Goal: Find specific page/section: Find specific page/section

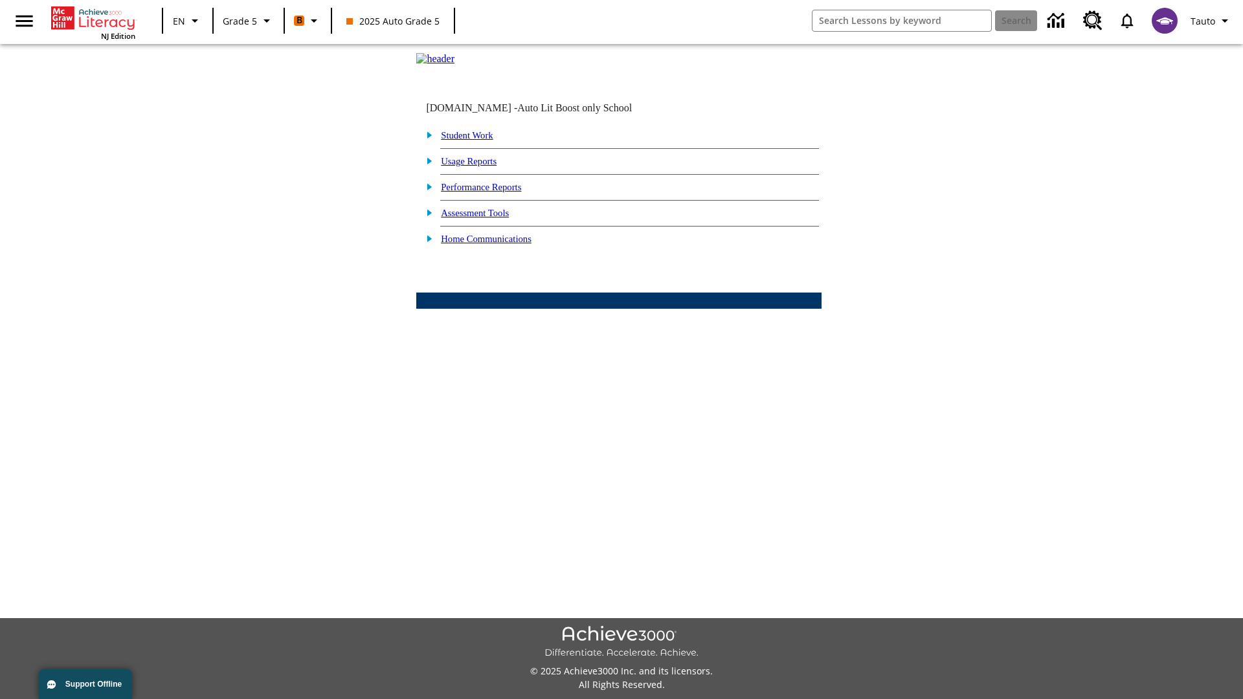
click at [476, 141] on link "Student Work" at bounding box center [467, 135] width 52 height 10
select select "/options/reports/?report_id=12&atype=4&section=2"
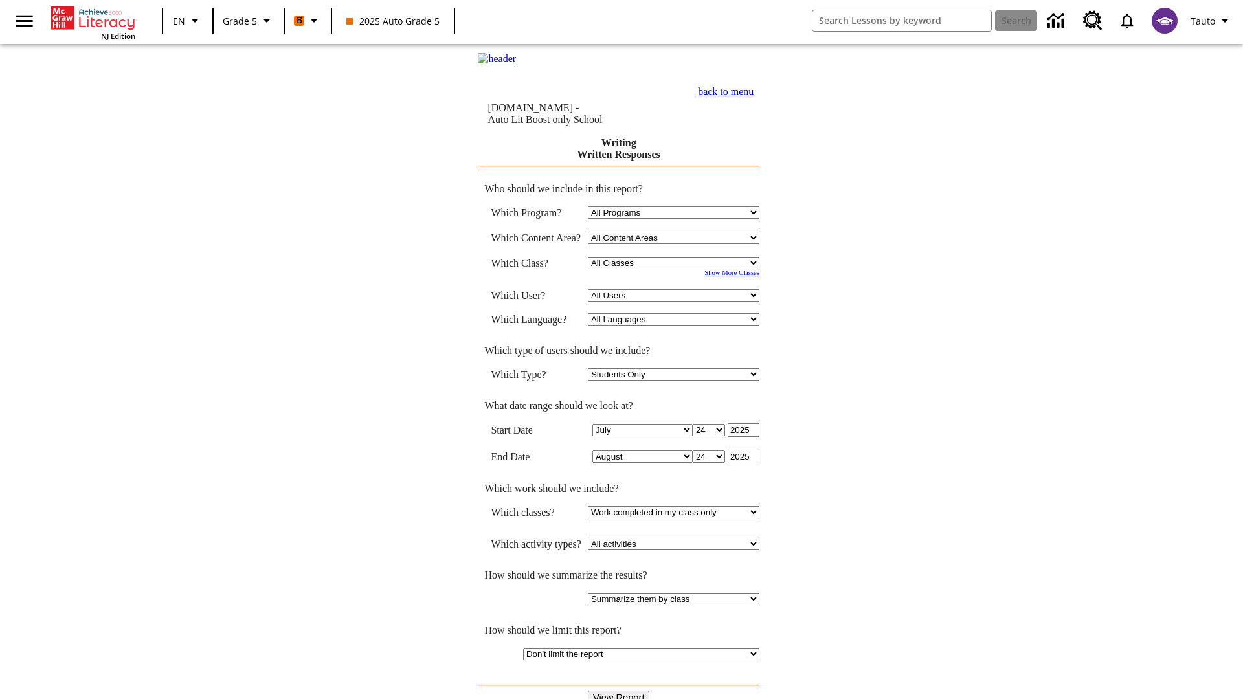
select select "11133131"
